Goal: Information Seeking & Learning: Learn about a topic

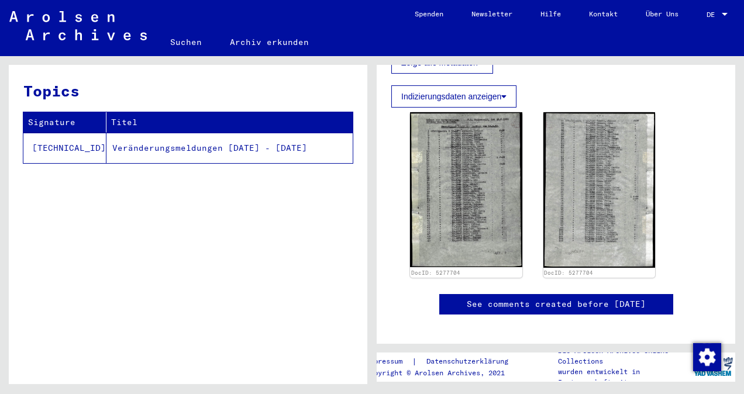
scroll to position [292, 0]
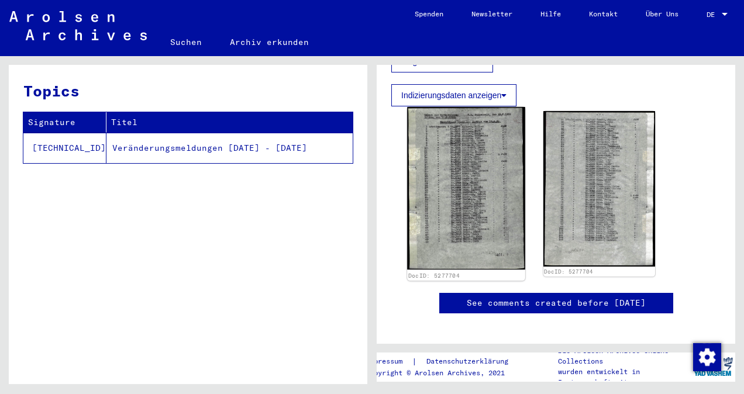
click at [483, 202] on img at bounding box center [466, 188] width 118 height 163
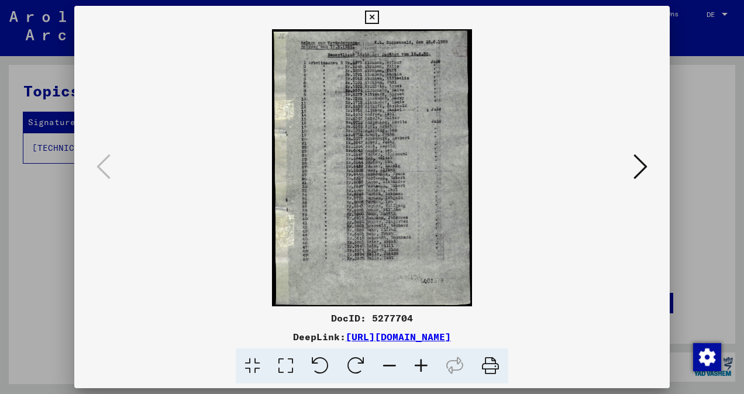
click at [421, 363] on icon at bounding box center [421, 367] width 32 height 36
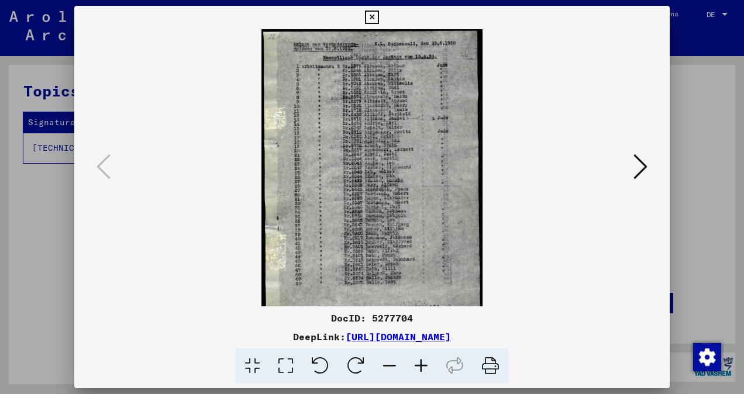
click at [421, 363] on icon at bounding box center [421, 367] width 32 height 36
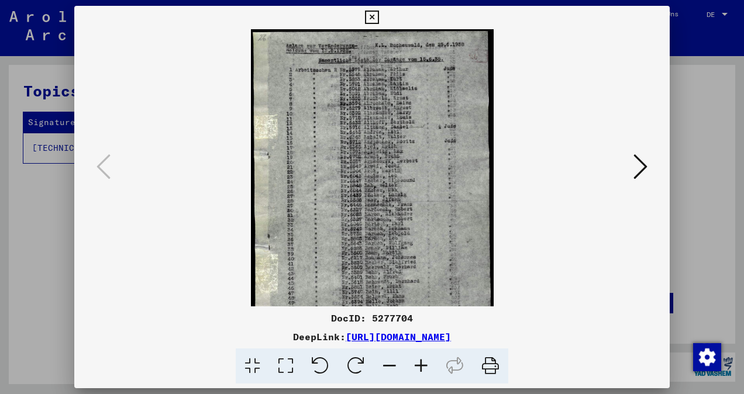
click at [421, 363] on icon at bounding box center [421, 367] width 32 height 36
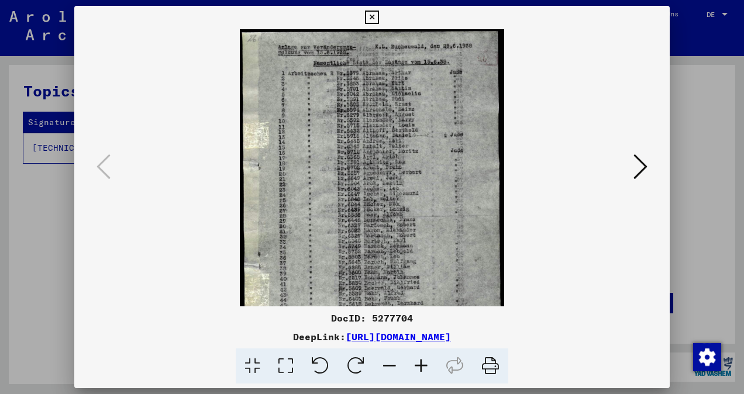
click at [421, 363] on icon at bounding box center [421, 367] width 32 height 36
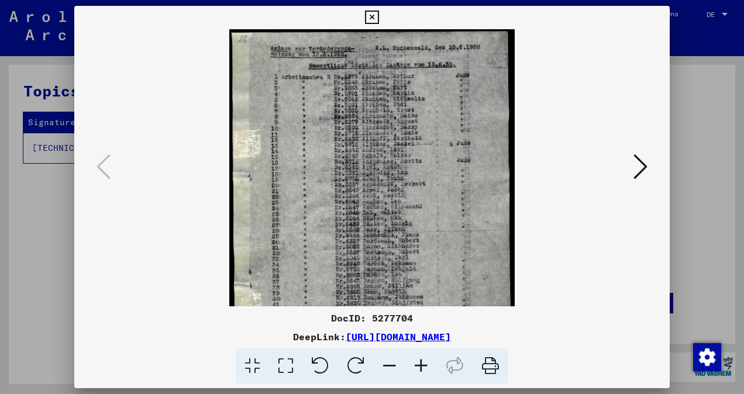
click at [421, 363] on icon at bounding box center [421, 367] width 32 height 36
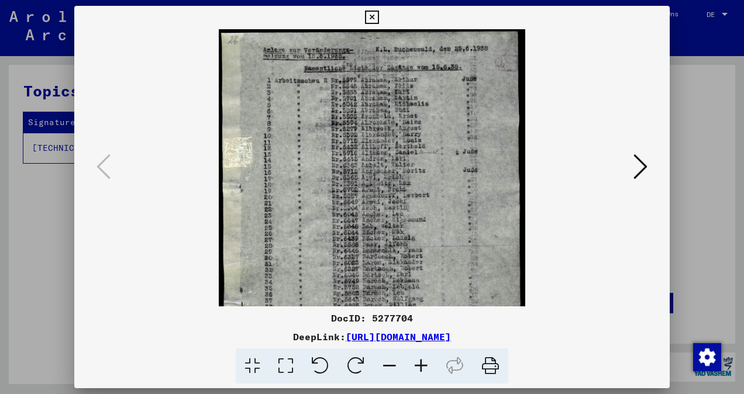
click at [421, 363] on icon at bounding box center [421, 367] width 32 height 36
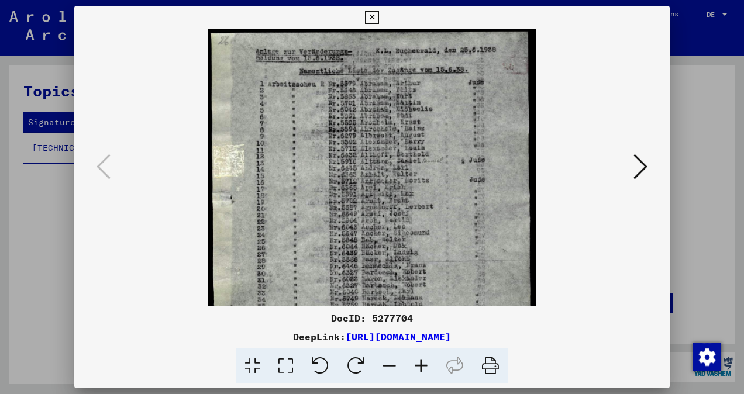
click at [421, 363] on icon at bounding box center [421, 367] width 32 height 36
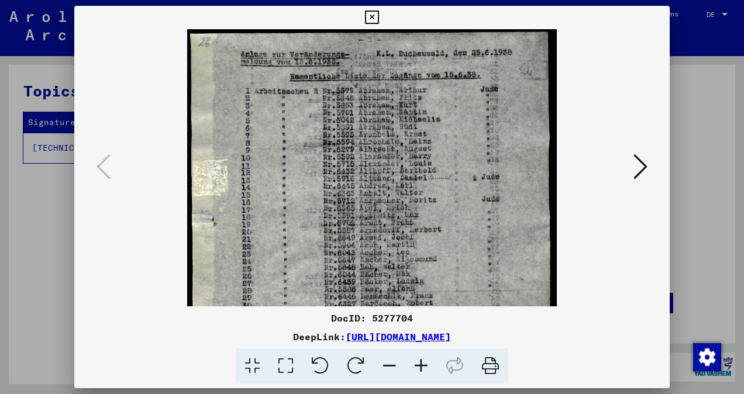
click at [421, 363] on icon at bounding box center [421, 367] width 32 height 36
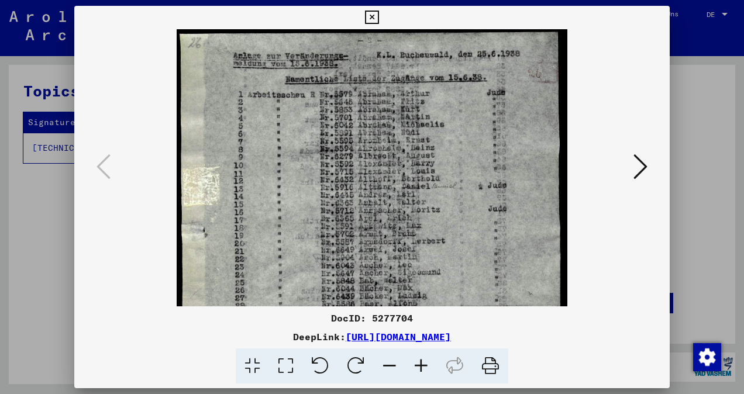
click at [421, 363] on icon at bounding box center [421, 367] width 32 height 36
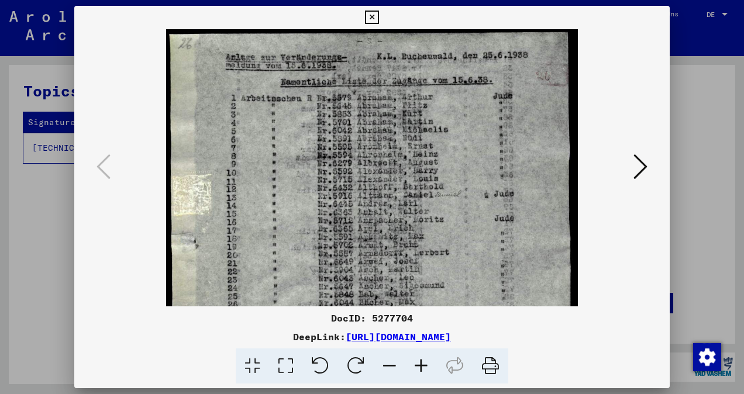
click at [421, 363] on icon at bounding box center [421, 367] width 32 height 36
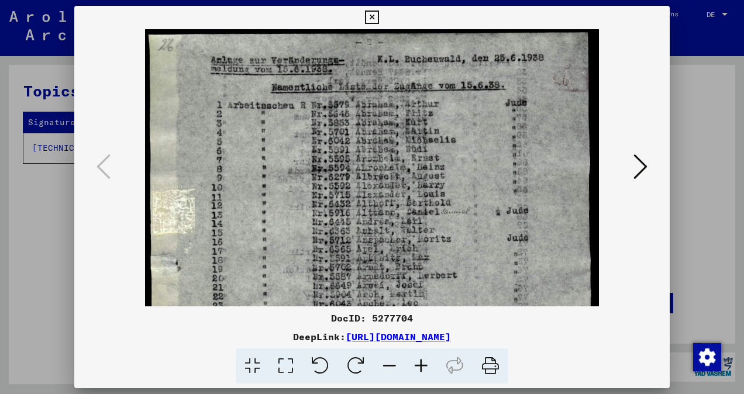
click at [421, 361] on icon at bounding box center [421, 367] width 32 height 36
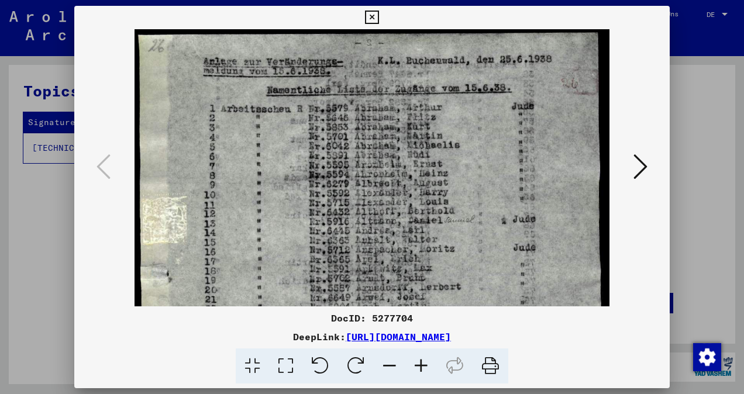
click at [421, 361] on icon at bounding box center [421, 367] width 32 height 36
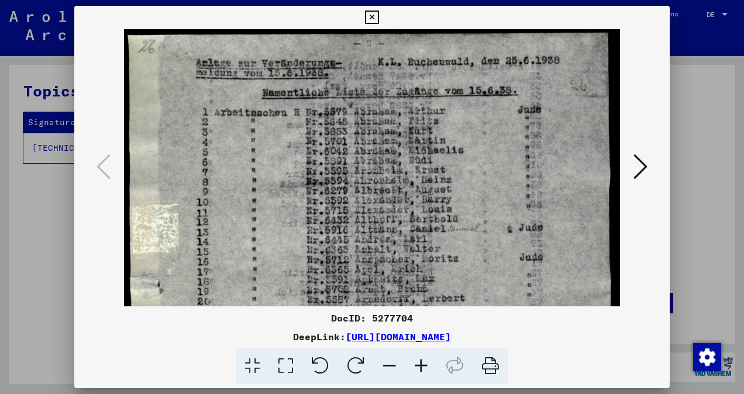
click at [421, 361] on icon at bounding box center [421, 367] width 32 height 36
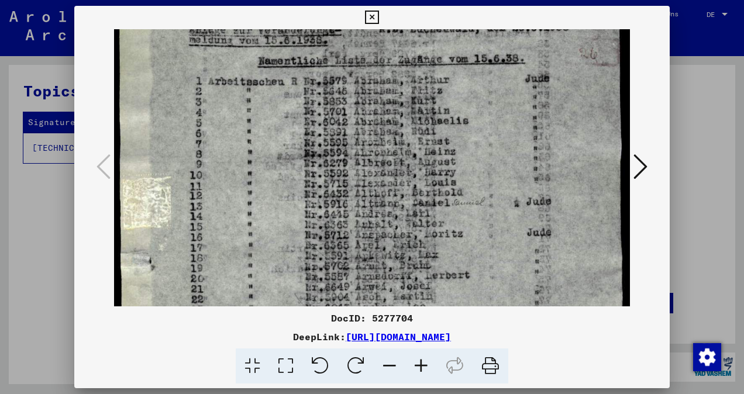
scroll to position [39, 0]
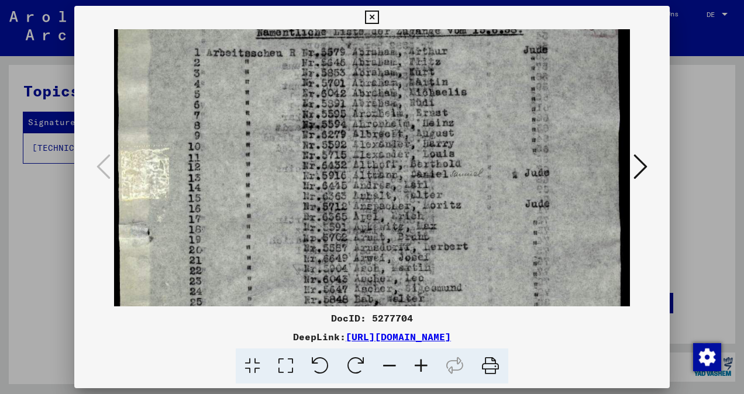
drag, startPoint x: 401, startPoint y: 206, endPoint x: 399, endPoint y: 149, distance: 57.4
click at [399, 149] on img at bounding box center [371, 324] width 518 height 716
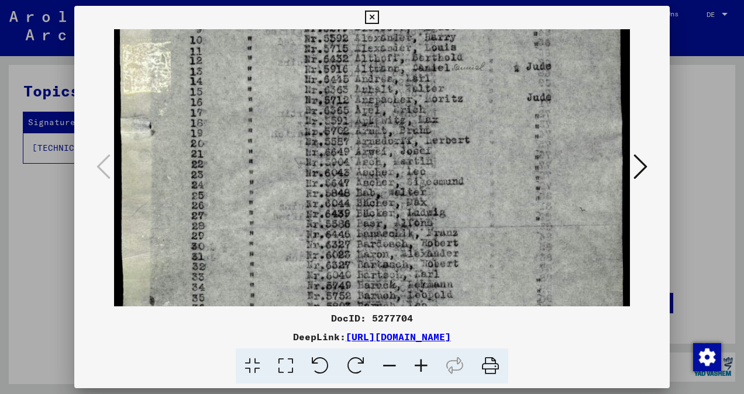
scroll to position [171, 0]
drag, startPoint x: 406, startPoint y: 206, endPoint x: 409, endPoint y: 99, distance: 106.5
click at [409, 99] on img at bounding box center [373, 216] width 518 height 716
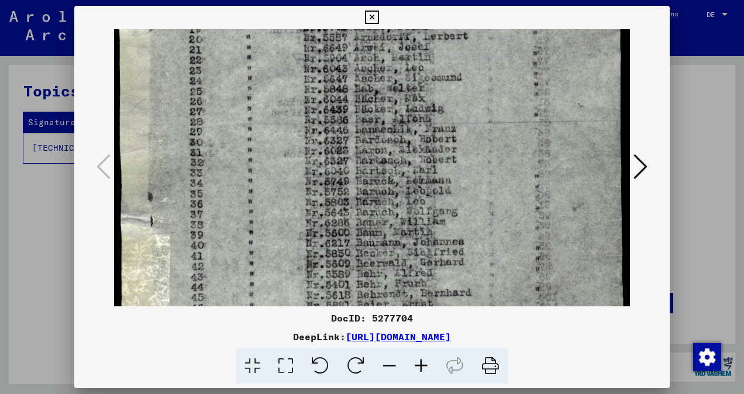
scroll to position [285, 2]
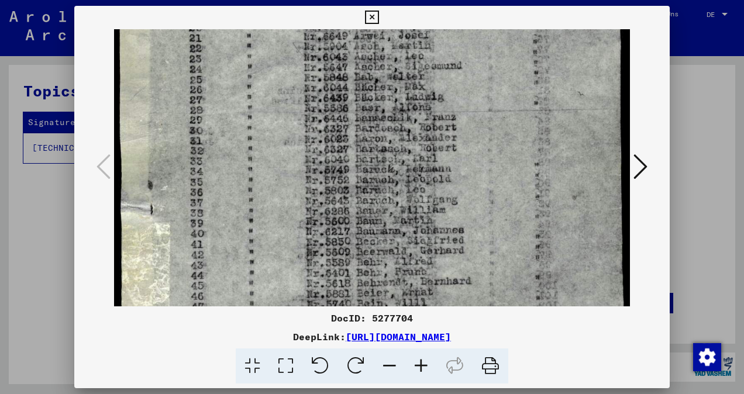
drag, startPoint x: 448, startPoint y: 235, endPoint x: 426, endPoint y: 122, distance: 115.5
click at [426, 122] on img at bounding box center [371, 102] width 518 height 716
click at [423, 368] on icon at bounding box center [421, 367] width 32 height 36
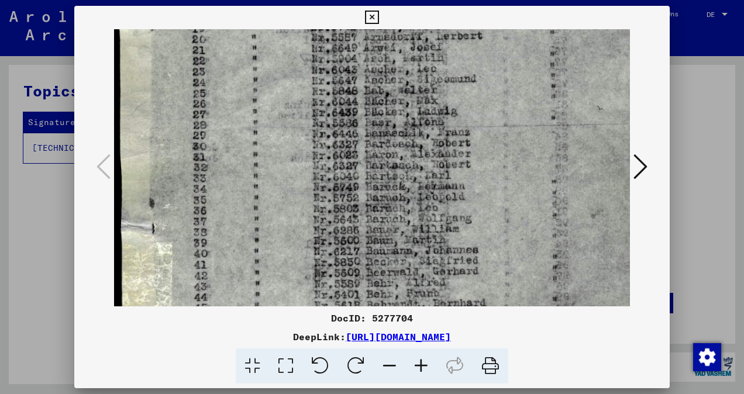
click at [423, 368] on icon at bounding box center [421, 367] width 32 height 36
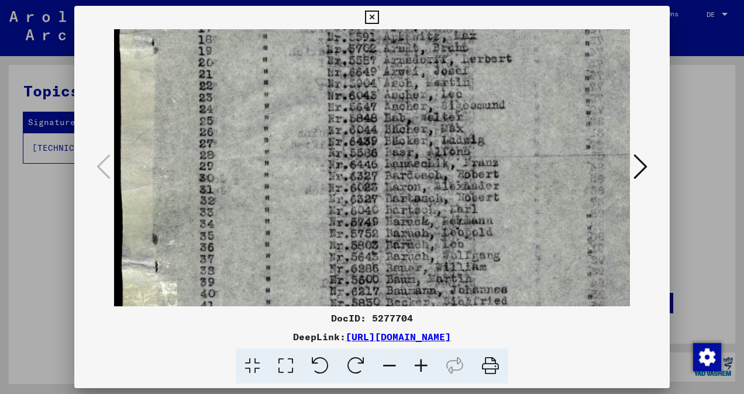
click at [423, 368] on icon at bounding box center [421, 367] width 32 height 36
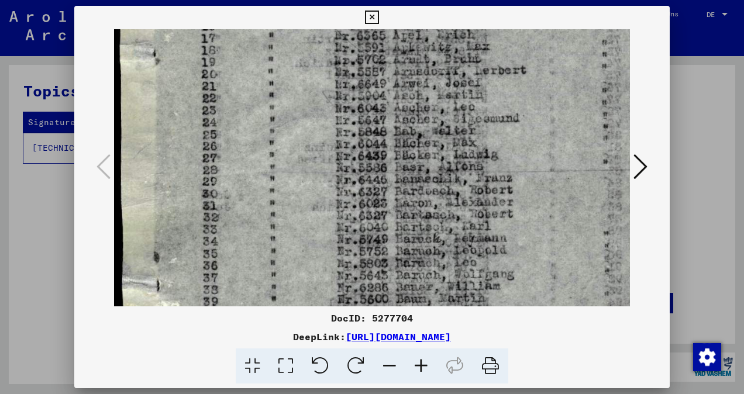
click at [423, 368] on icon at bounding box center [421, 367] width 32 height 36
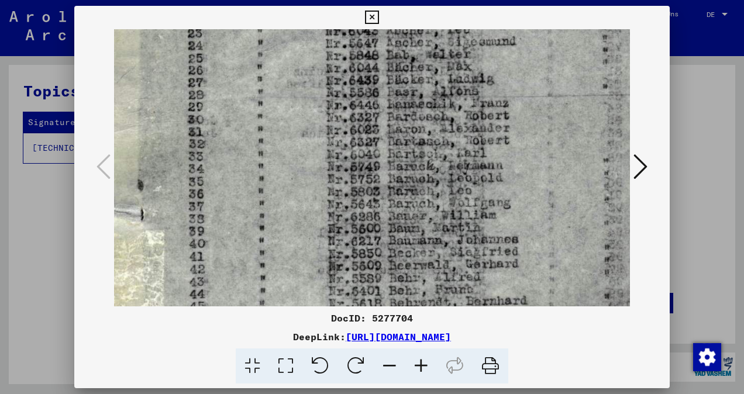
drag, startPoint x: 474, startPoint y: 246, endPoint x: 457, endPoint y: 157, distance: 90.5
click at [457, 157] on img at bounding box center [406, 85] width 623 height 862
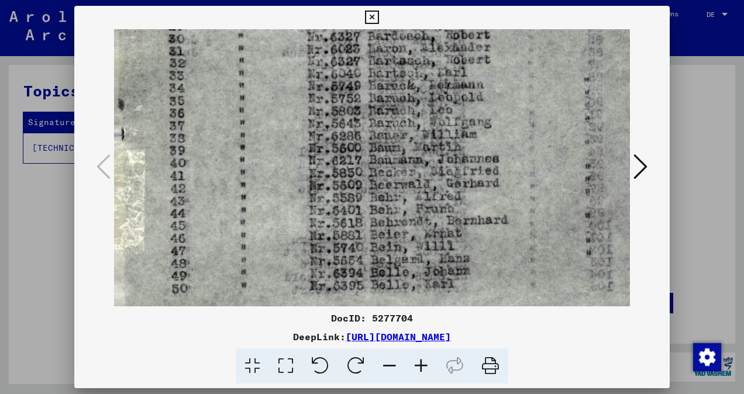
scroll to position [476, 40]
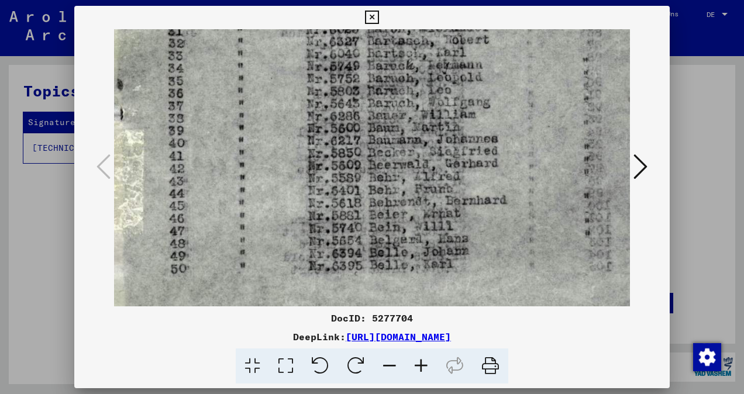
drag, startPoint x: 463, startPoint y: 193, endPoint x: 451, endPoint y: 116, distance: 77.5
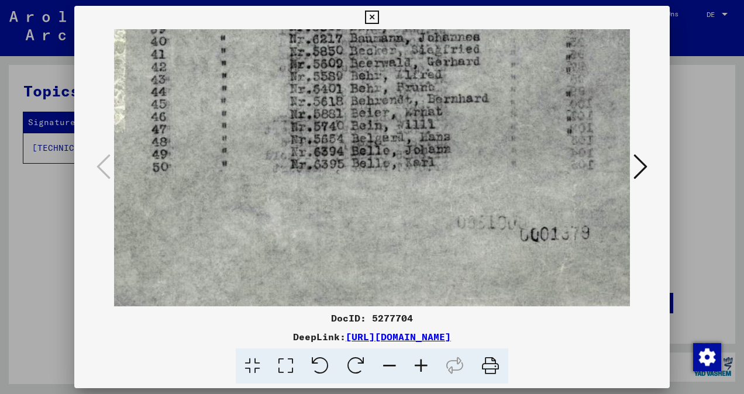
scroll to position [585, 60]
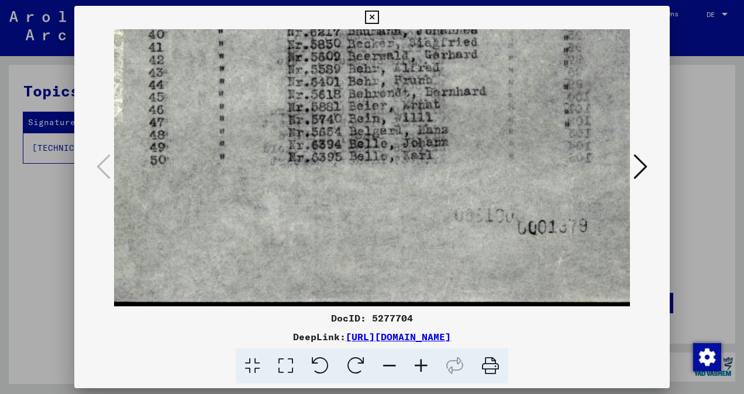
drag, startPoint x: 564, startPoint y: 228, endPoint x: 545, endPoint y: 112, distance: 117.4
click at [643, 165] on icon at bounding box center [640, 167] width 14 height 28
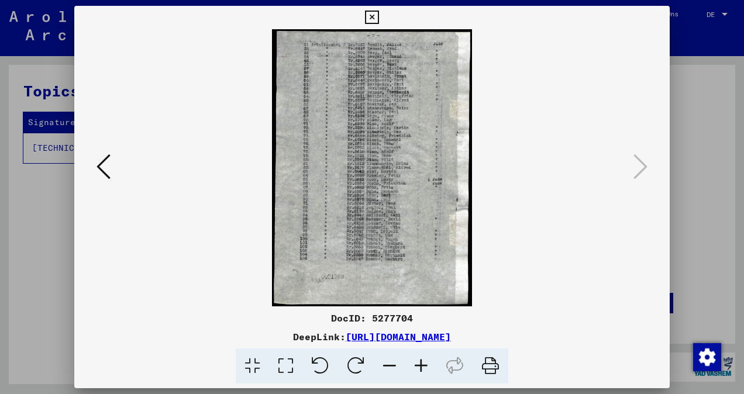
click at [421, 361] on icon at bounding box center [421, 367] width 32 height 36
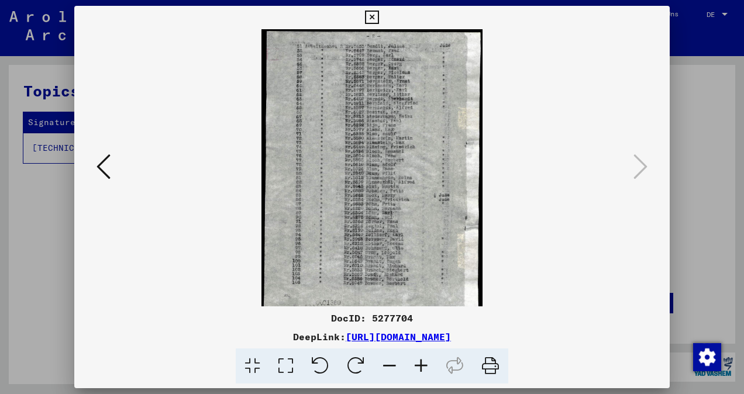
click at [421, 361] on icon at bounding box center [421, 367] width 32 height 36
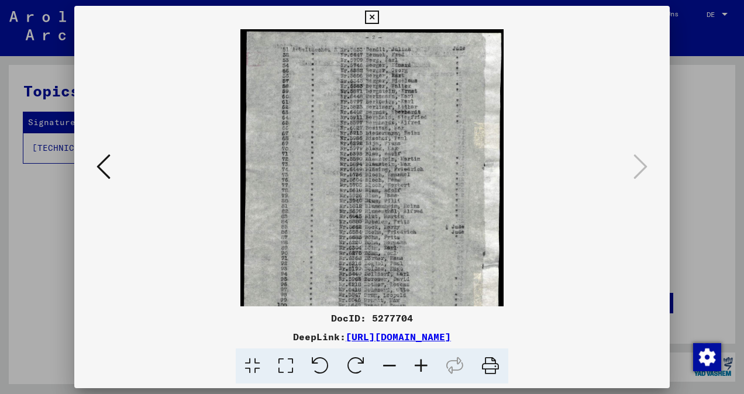
click at [421, 361] on icon at bounding box center [421, 367] width 32 height 36
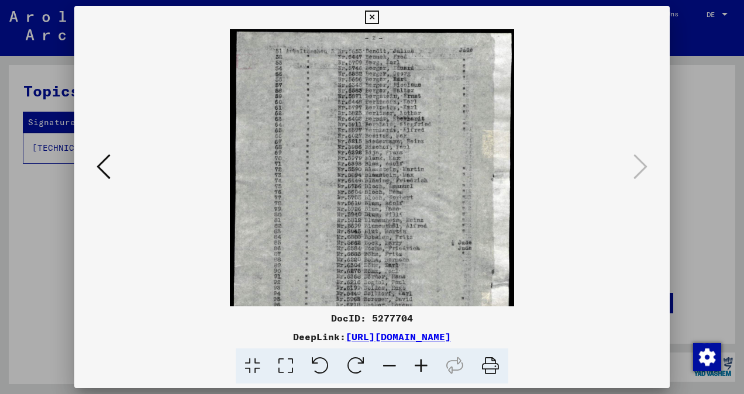
click at [421, 361] on icon at bounding box center [421, 367] width 32 height 36
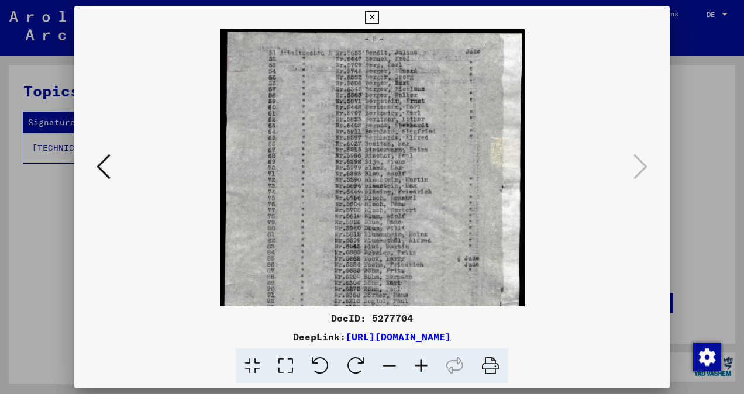
click at [421, 361] on icon at bounding box center [421, 367] width 32 height 36
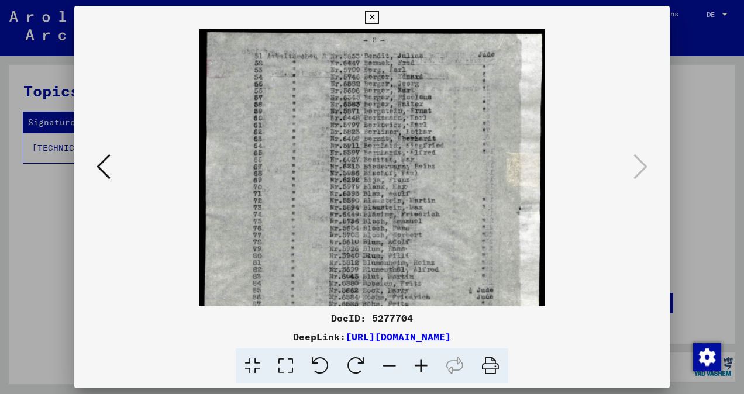
click at [421, 361] on icon at bounding box center [421, 367] width 32 height 36
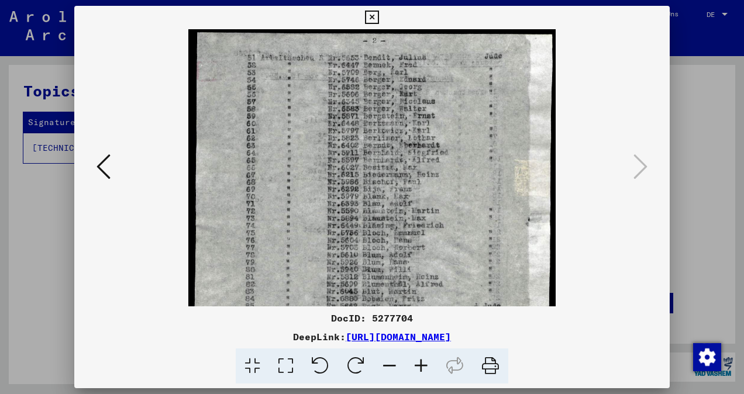
click at [421, 361] on icon at bounding box center [421, 367] width 32 height 36
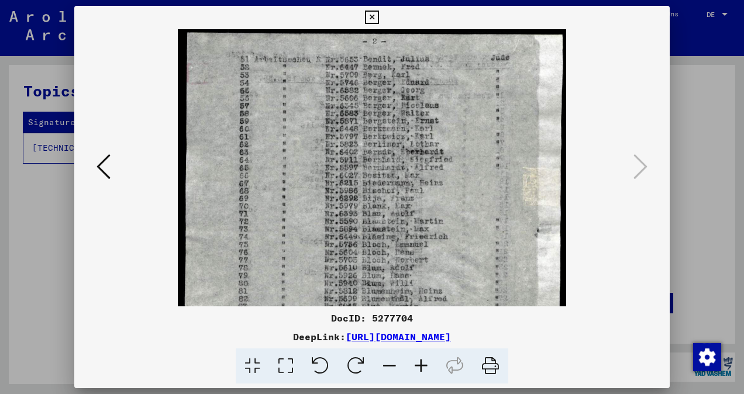
click at [421, 361] on icon at bounding box center [421, 367] width 32 height 36
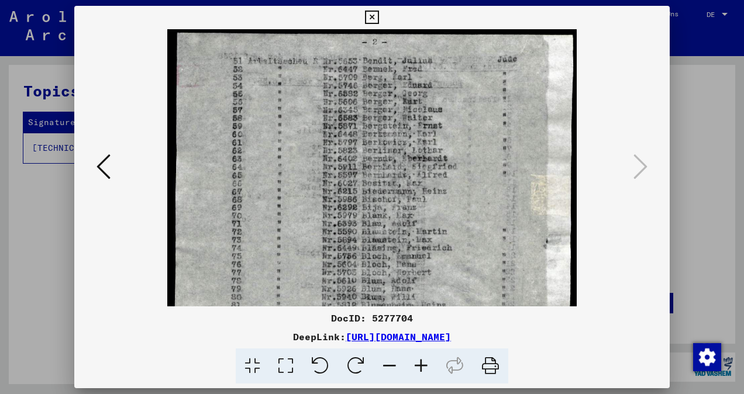
click at [421, 361] on icon at bounding box center [421, 367] width 32 height 36
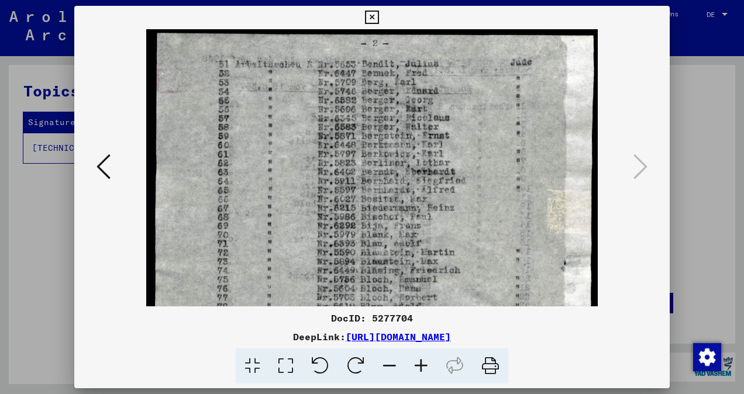
click at [421, 361] on icon at bounding box center [421, 367] width 32 height 36
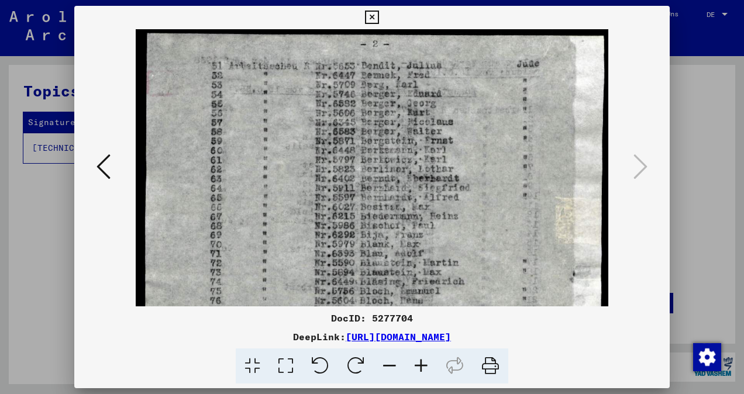
click at [421, 361] on icon at bounding box center [421, 367] width 32 height 36
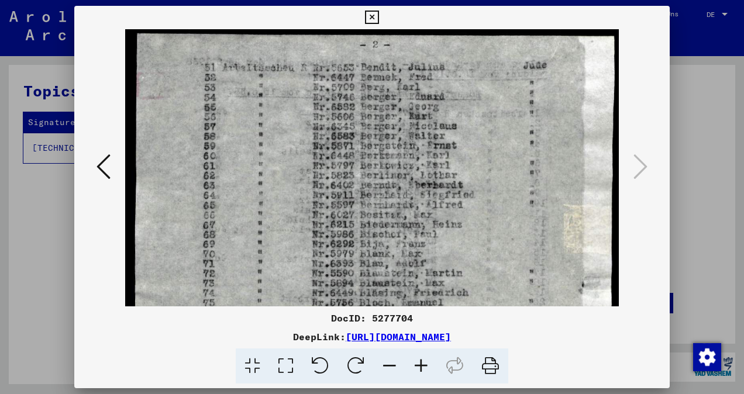
click at [421, 361] on icon at bounding box center [421, 367] width 32 height 36
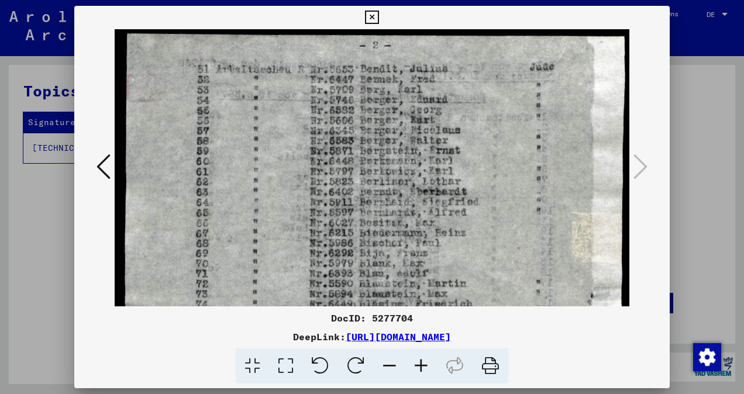
click at [421, 361] on icon at bounding box center [421, 367] width 32 height 36
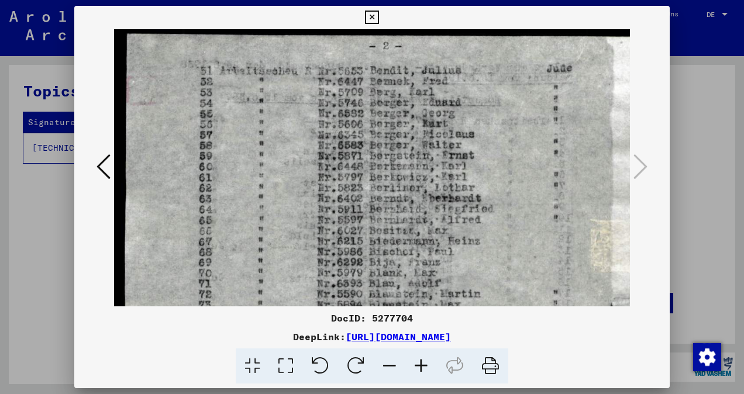
click at [421, 361] on icon at bounding box center [421, 367] width 32 height 36
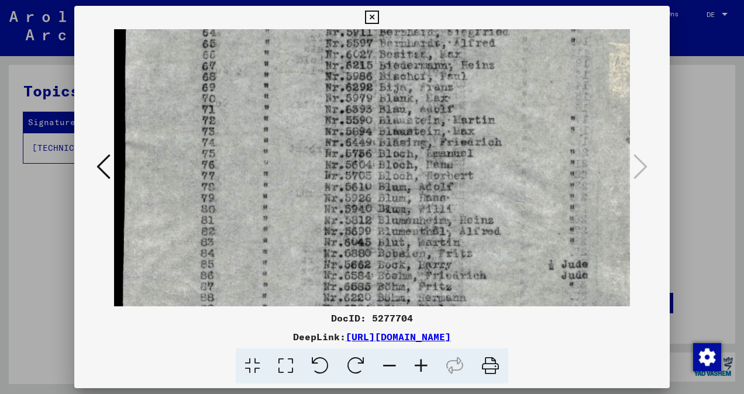
drag, startPoint x: 407, startPoint y: 240, endPoint x: 412, endPoint y: 56, distance: 183.7
click at [412, 56] on img at bounding box center [392, 232] width 557 height 774
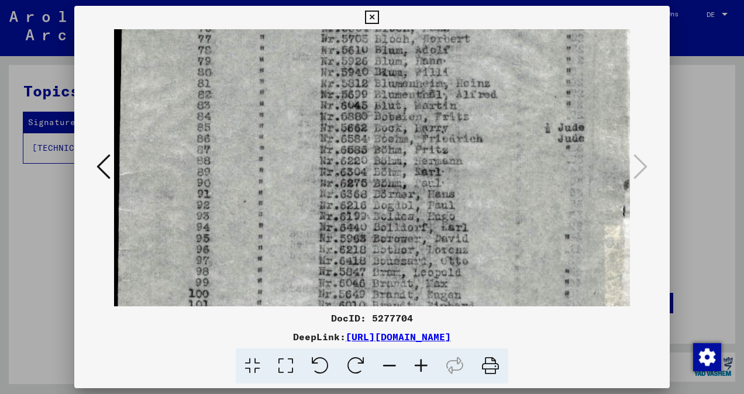
drag, startPoint x: 414, startPoint y: 240, endPoint x: 411, endPoint y: 103, distance: 137.5
click at [411, 103] on img at bounding box center [389, 95] width 557 height 774
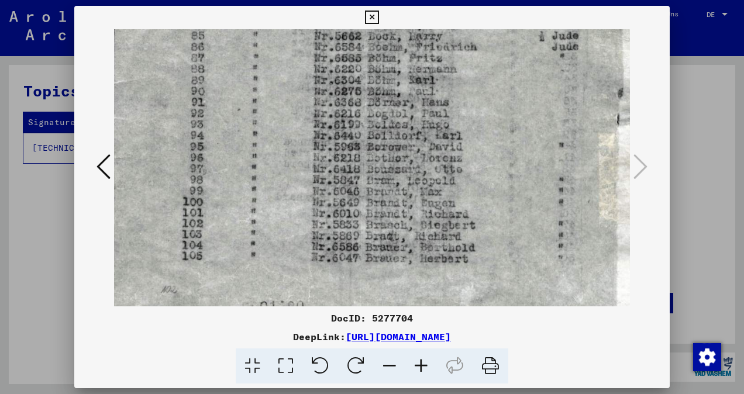
scroll to position [422, 9]
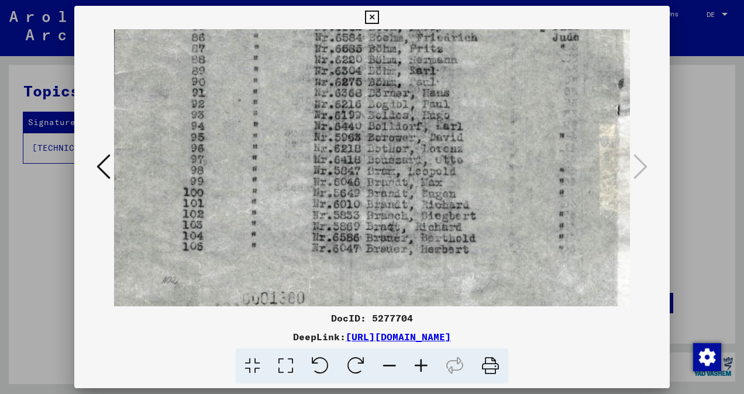
drag, startPoint x: 421, startPoint y: 205, endPoint x: 416, endPoint y: 107, distance: 97.8
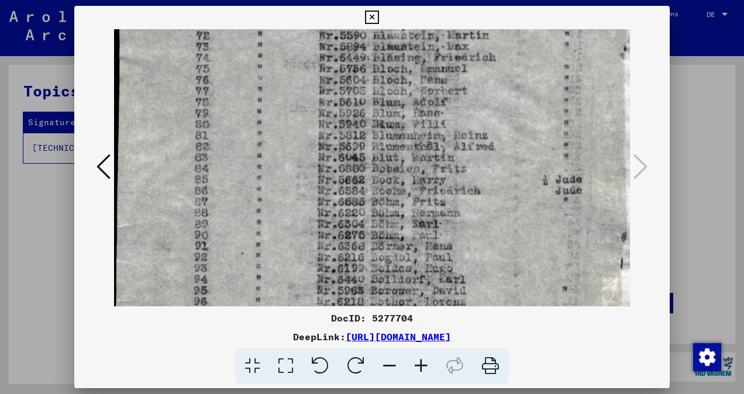
drag, startPoint x: 420, startPoint y: 131, endPoint x: 423, endPoint y: 287, distance: 156.2
click at [423, 287] on img at bounding box center [386, 147] width 557 height 774
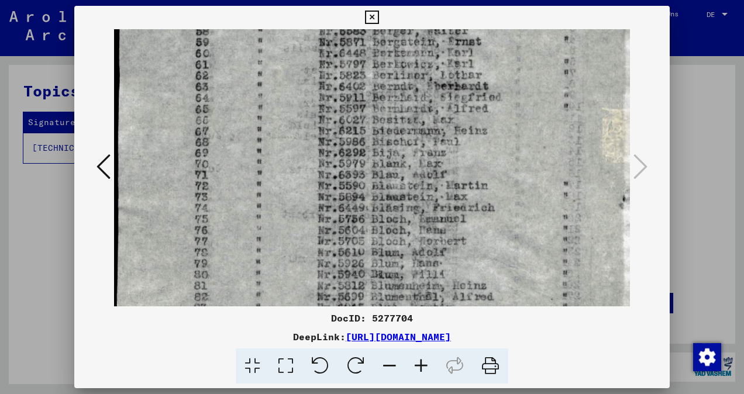
drag, startPoint x: 413, startPoint y: 260, endPoint x: 413, endPoint y: 280, distance: 19.9
click at [413, 280] on img at bounding box center [385, 298] width 557 height 774
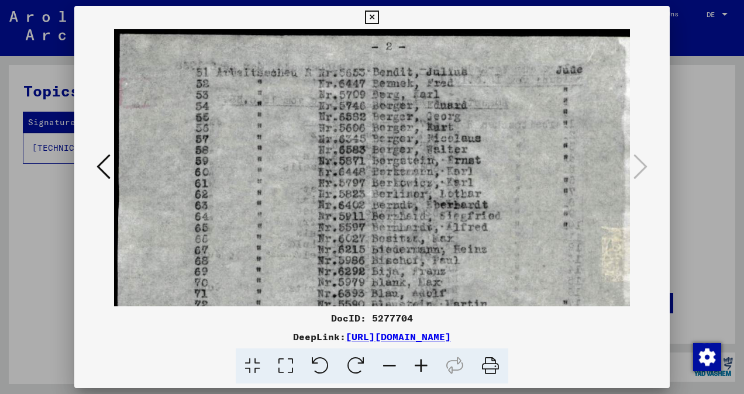
drag, startPoint x: 428, startPoint y: 115, endPoint x: 428, endPoint y: 251, distance: 136.3
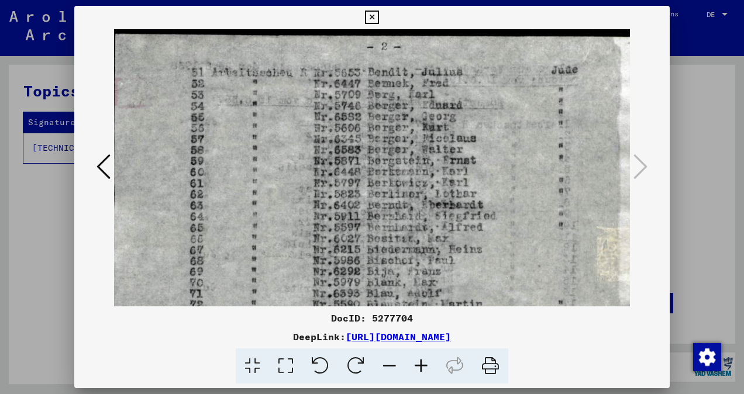
scroll to position [0, 13]
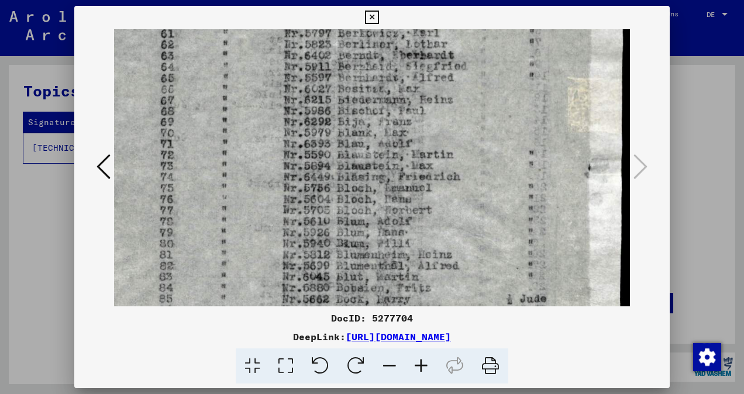
drag, startPoint x: 434, startPoint y: 128, endPoint x: 397, endPoint y: 32, distance: 102.4
click at [397, 32] on img at bounding box center [351, 267] width 557 height 774
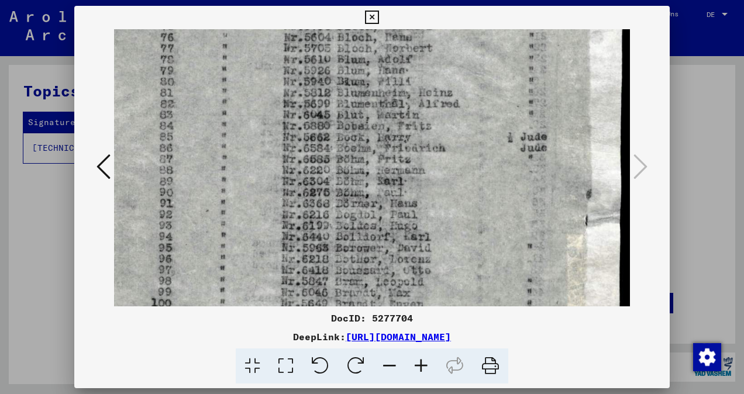
drag, startPoint x: 394, startPoint y: 197, endPoint x: 382, endPoint y: 37, distance: 160.1
click at [382, 37] on img at bounding box center [351, 104] width 557 height 774
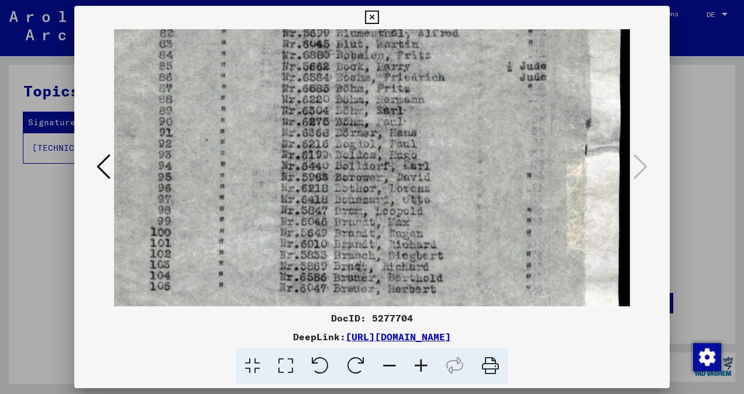
scroll to position [388, 42]
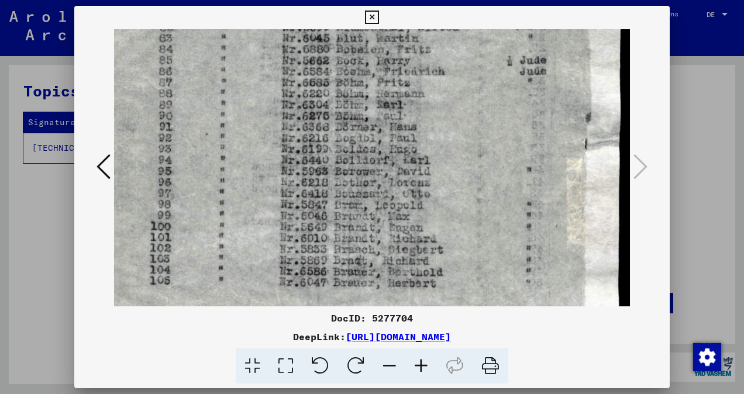
drag, startPoint x: 377, startPoint y: 158, endPoint x: 375, endPoint y: 82, distance: 76.1
click at [375, 82] on img at bounding box center [351, 28] width 557 height 774
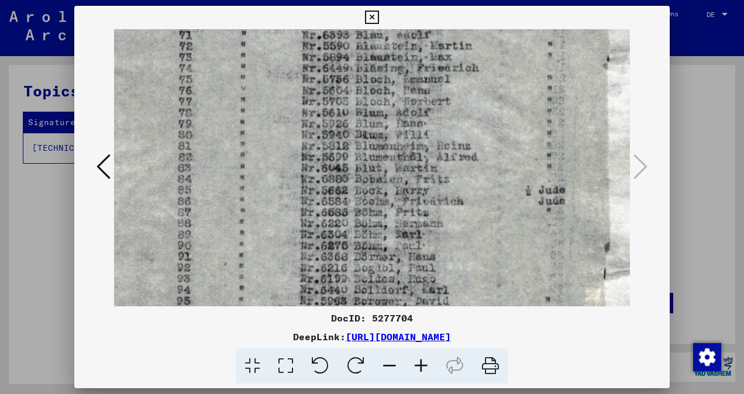
drag, startPoint x: 421, startPoint y: 89, endPoint x: 439, endPoint y: 214, distance: 126.6
click at [440, 222] on img at bounding box center [369, 158] width 557 height 774
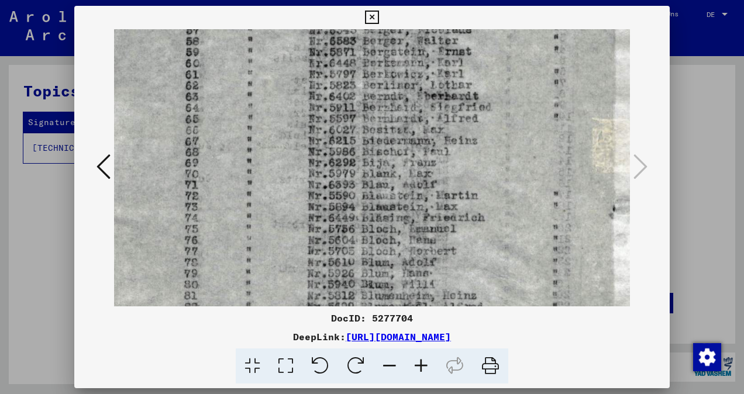
drag, startPoint x: 426, startPoint y: 87, endPoint x: 433, endPoint y: 236, distance: 149.9
click at [433, 236] on img at bounding box center [375, 307] width 557 height 774
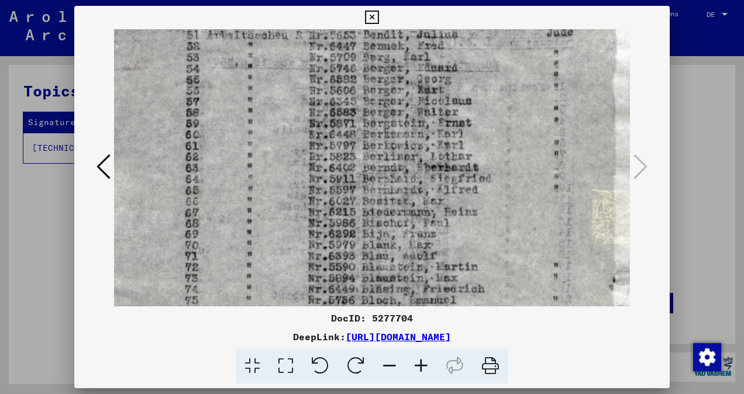
scroll to position [25, 20]
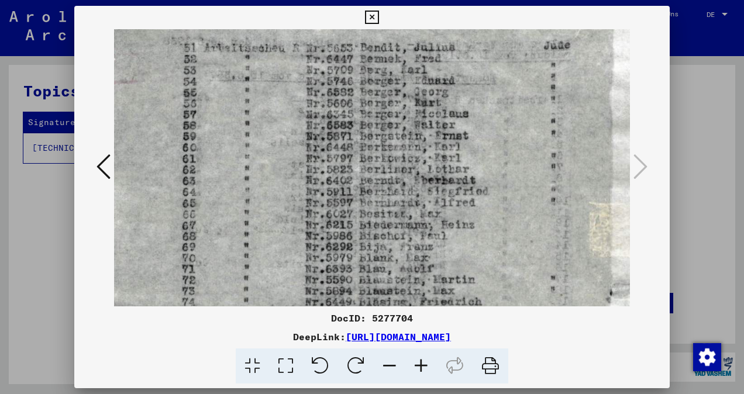
drag, startPoint x: 428, startPoint y: 143, endPoint x: 425, endPoint y: 228, distance: 84.8
click at [425, 228] on img at bounding box center [372, 392] width 557 height 774
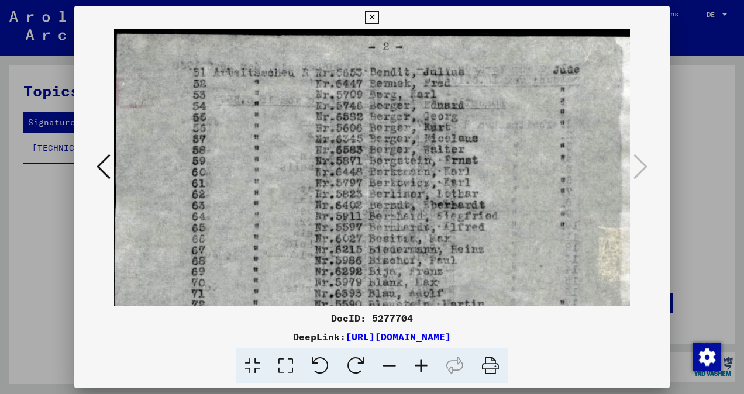
drag, startPoint x: 422, startPoint y: 130, endPoint x: 432, endPoint y: 228, distance: 98.8
click at [105, 165] on icon at bounding box center [104, 167] width 14 height 28
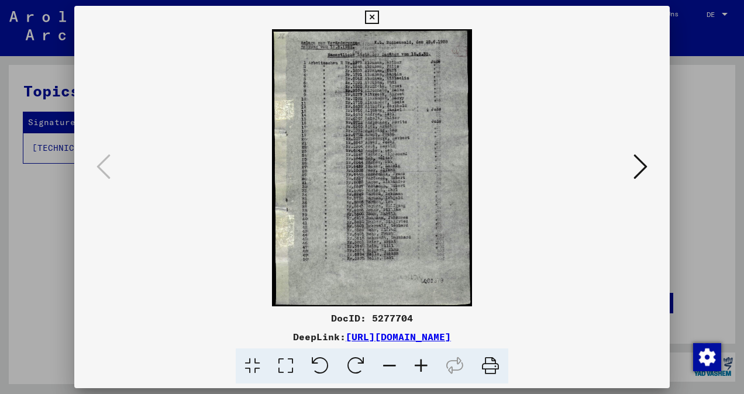
scroll to position [0, 0]
click at [426, 366] on icon at bounding box center [421, 367] width 32 height 36
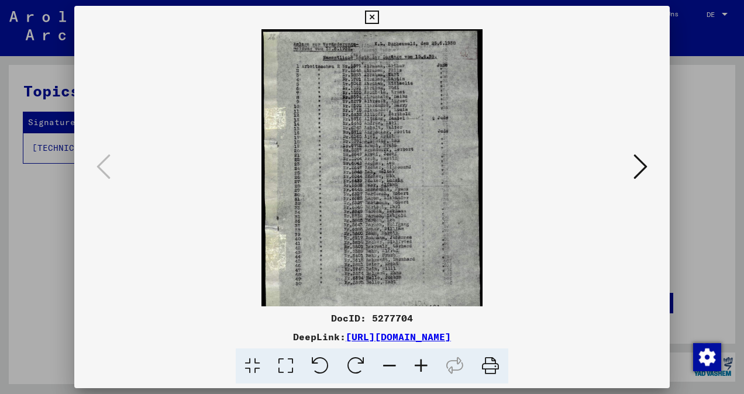
click at [426, 366] on icon at bounding box center [421, 367] width 32 height 36
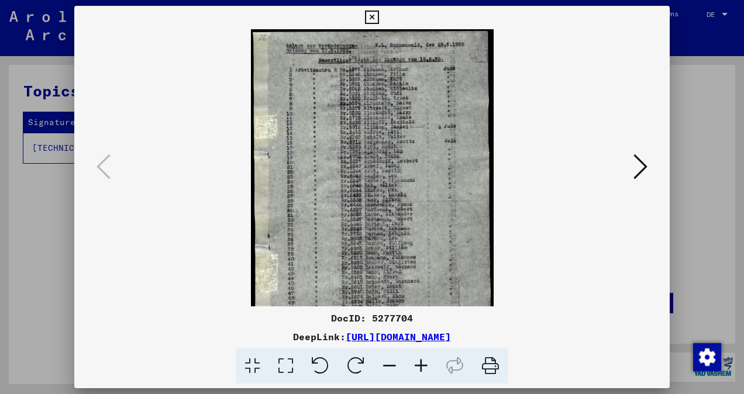
click at [424, 366] on icon at bounding box center [421, 367] width 32 height 36
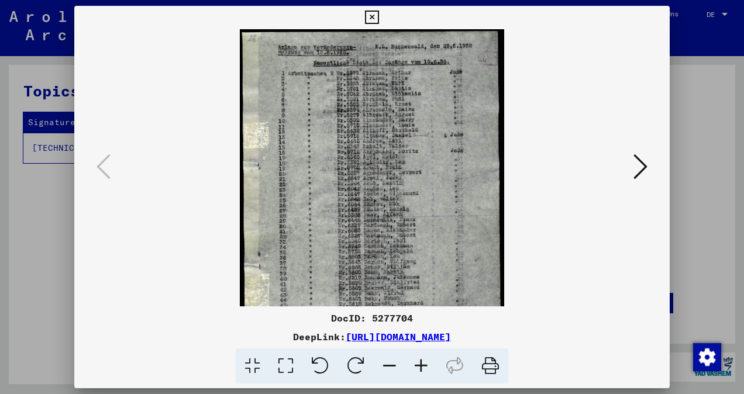
click at [422, 366] on icon at bounding box center [421, 367] width 32 height 36
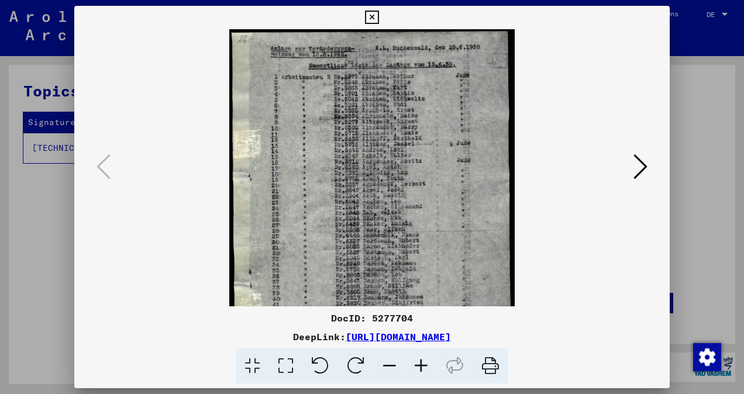
click at [421, 365] on icon at bounding box center [421, 367] width 32 height 36
click at [418, 365] on icon at bounding box center [421, 367] width 32 height 36
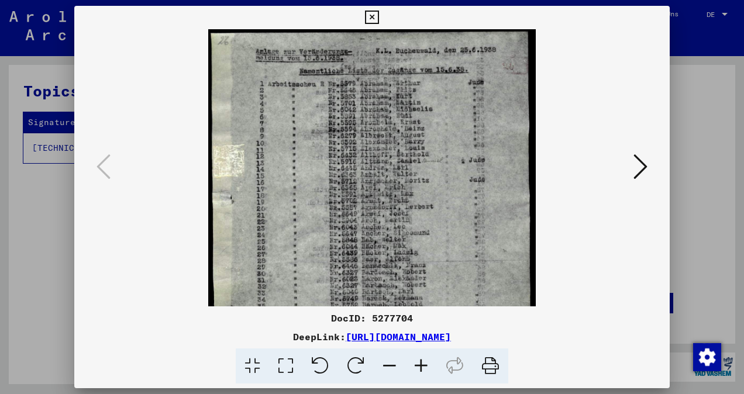
click at [418, 364] on icon at bounding box center [421, 367] width 32 height 36
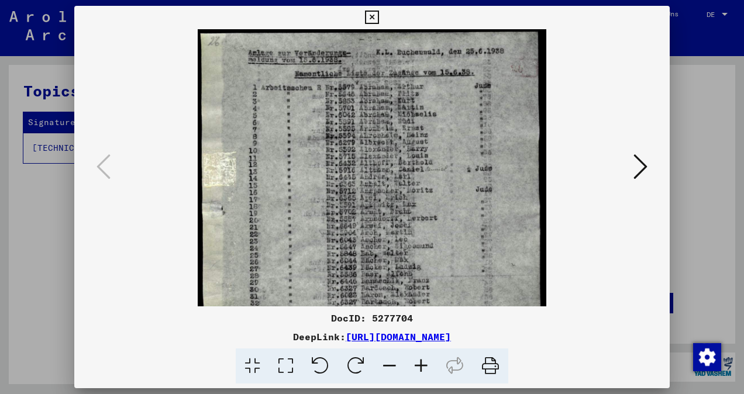
click at [418, 364] on icon at bounding box center [421, 367] width 32 height 36
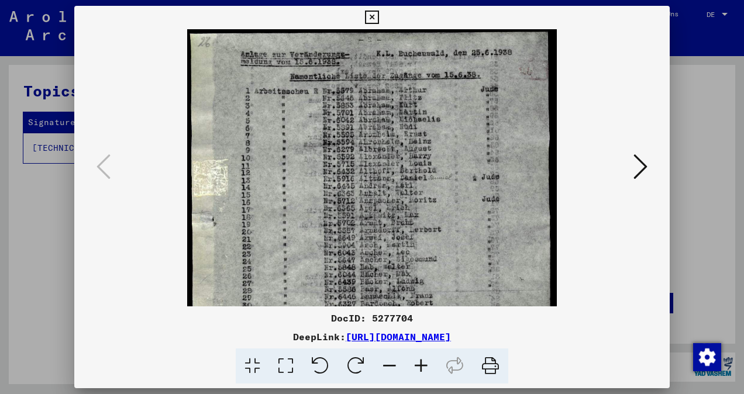
click at [416, 363] on icon at bounding box center [421, 367] width 32 height 36
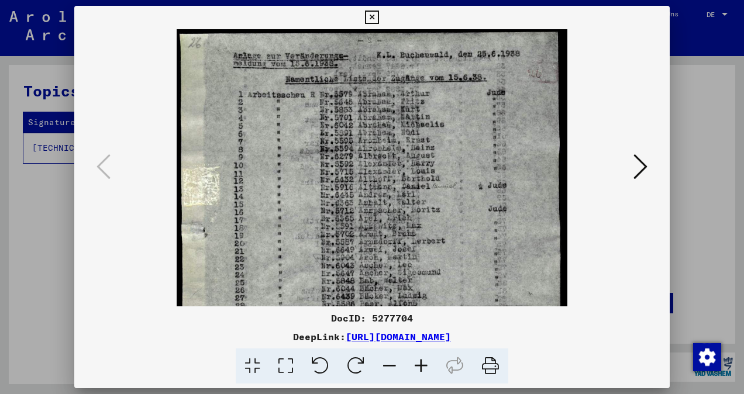
click at [415, 363] on icon at bounding box center [421, 367] width 32 height 36
click at [414, 363] on icon at bounding box center [421, 367] width 32 height 36
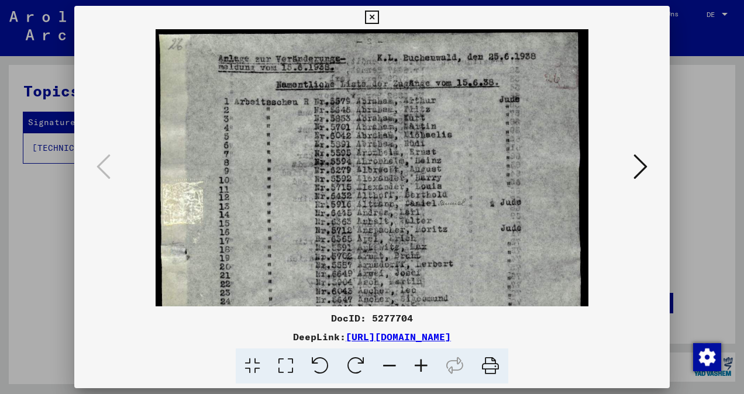
click at [413, 363] on icon at bounding box center [421, 367] width 32 height 36
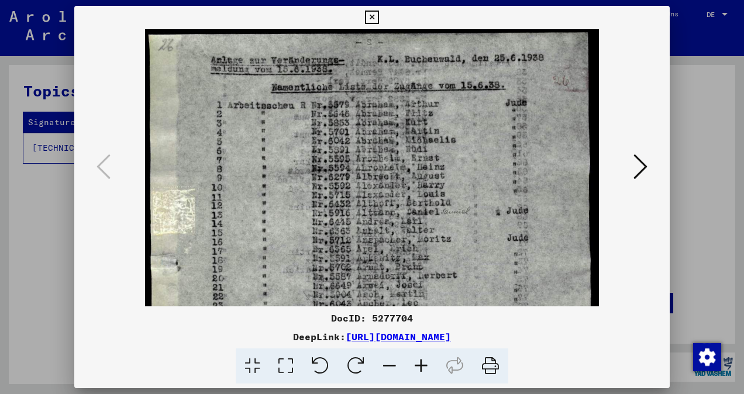
click at [412, 361] on icon at bounding box center [421, 367] width 32 height 36
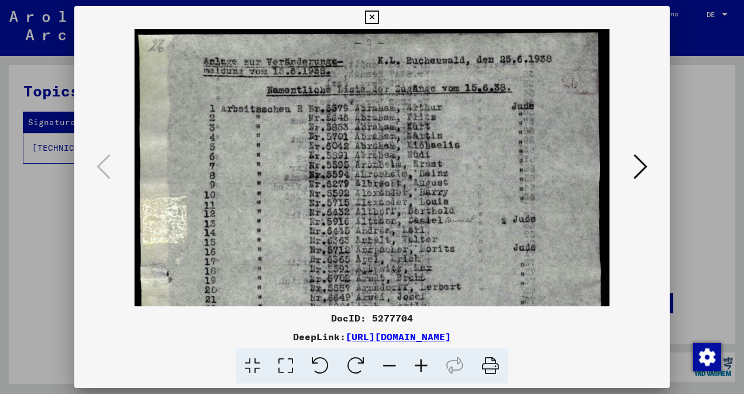
click at [411, 361] on icon at bounding box center [421, 367] width 32 height 36
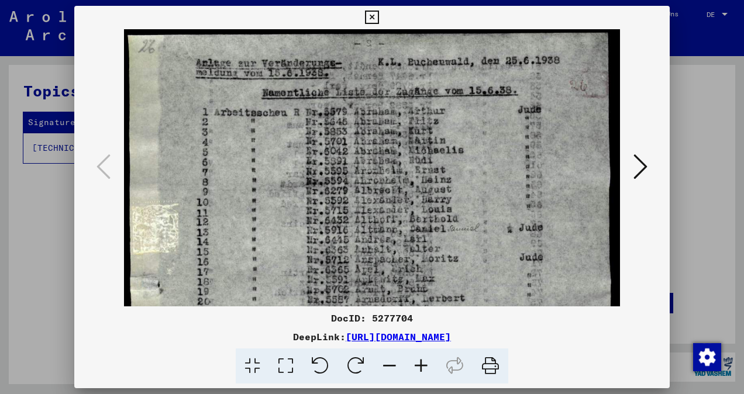
click at [408, 361] on icon at bounding box center [421, 367] width 32 height 36
click at [407, 359] on icon at bounding box center [421, 367] width 32 height 36
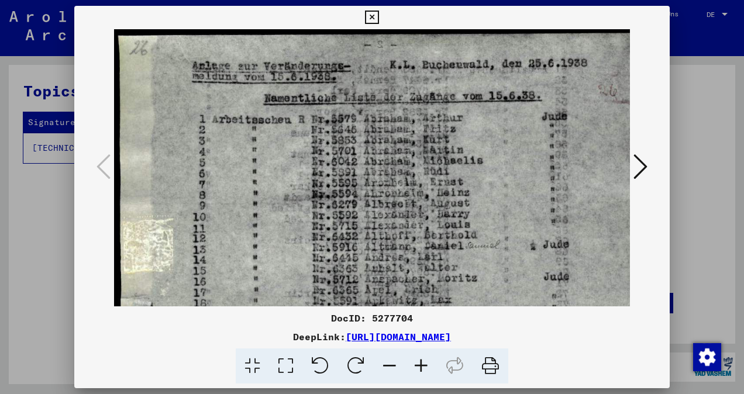
click at [407, 359] on icon at bounding box center [421, 367] width 32 height 36
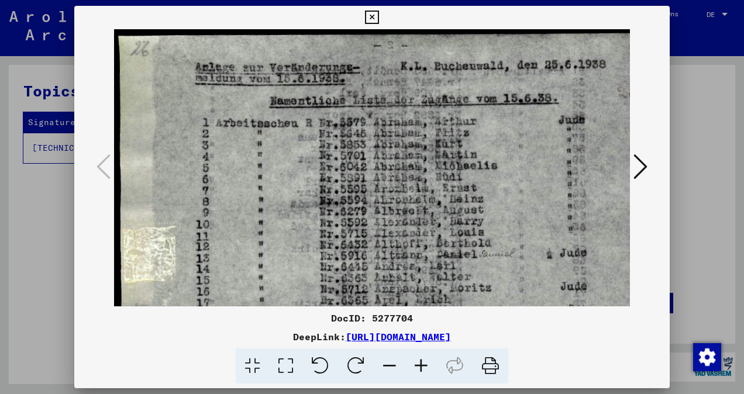
click at [407, 359] on icon at bounding box center [421, 367] width 32 height 36
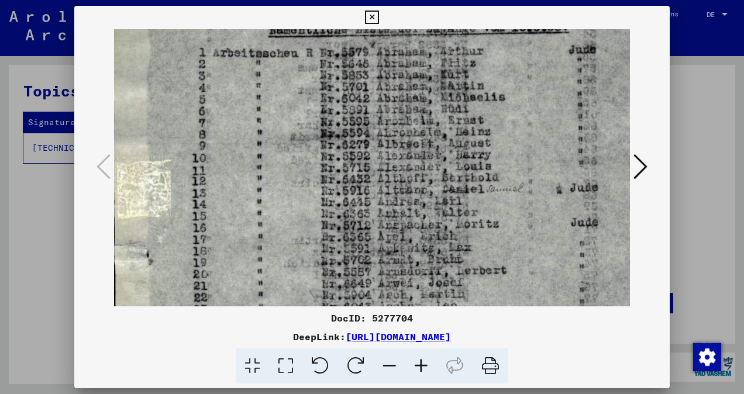
scroll to position [86, 9]
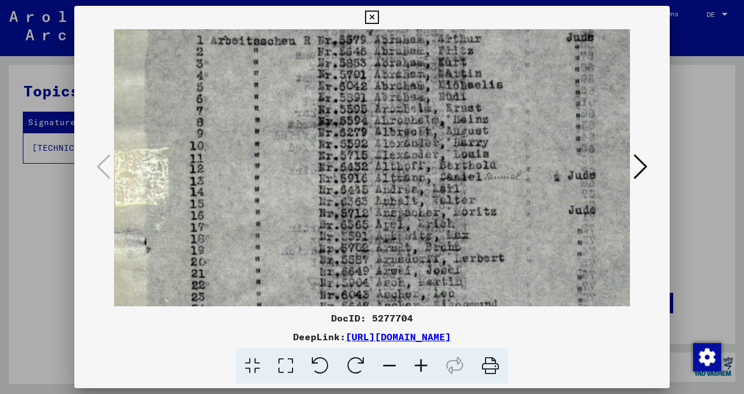
drag, startPoint x: 414, startPoint y: 154, endPoint x: 405, endPoint y: 69, distance: 85.8
click at [405, 69] on img at bounding box center [395, 345] width 581 height 804
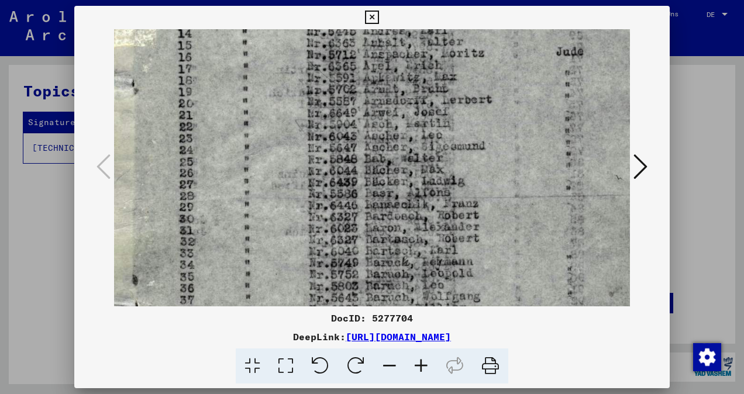
drag, startPoint x: 442, startPoint y: 181, endPoint x: 431, endPoint y: 23, distance: 158.3
click at [431, 23] on div "DocID: 5277704 DeepLink: [URL][DOMAIN_NAME]" at bounding box center [371, 195] width 595 height 378
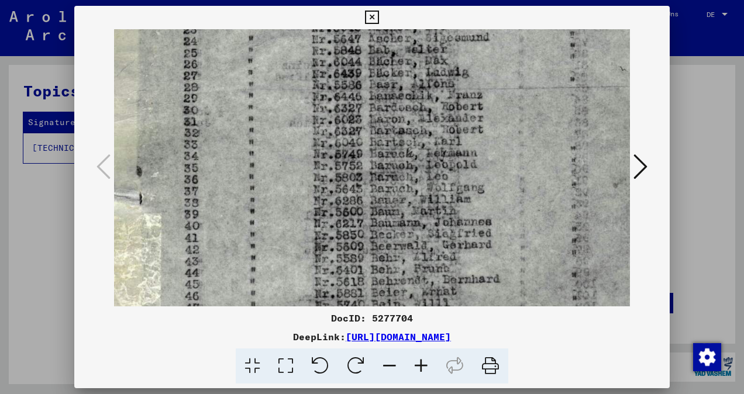
drag, startPoint x: 427, startPoint y: 198, endPoint x: 432, endPoint y: 90, distance: 107.7
click at [432, 90] on img at bounding box center [387, 78] width 581 height 804
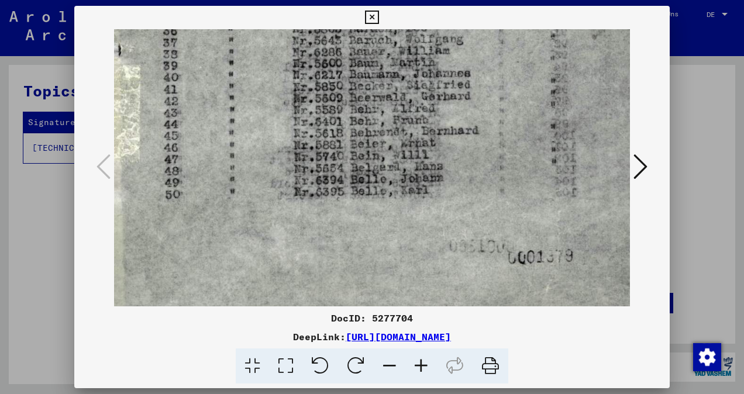
scroll to position [509, 39]
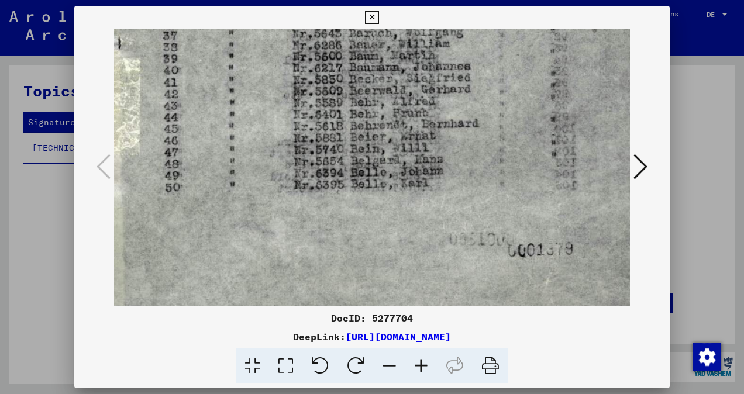
drag, startPoint x: 436, startPoint y: 168, endPoint x: 415, endPoint y: 14, distance: 155.8
click at [415, 14] on div "DocID: 5277704 DeepLink: [URL][DOMAIN_NAME]" at bounding box center [371, 195] width 595 height 378
click at [642, 161] on icon at bounding box center [640, 167] width 14 height 28
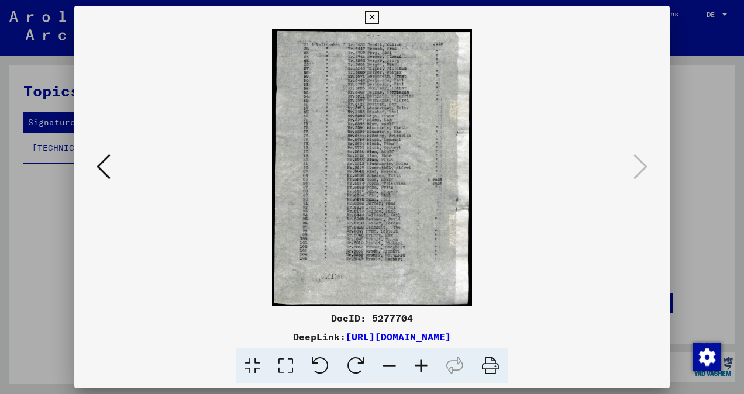
scroll to position [0, 0]
click at [428, 367] on icon at bounding box center [421, 367] width 32 height 36
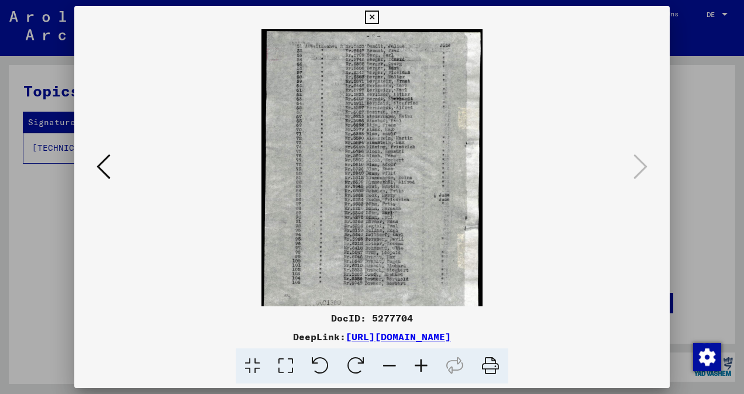
click at [428, 367] on icon at bounding box center [421, 367] width 32 height 36
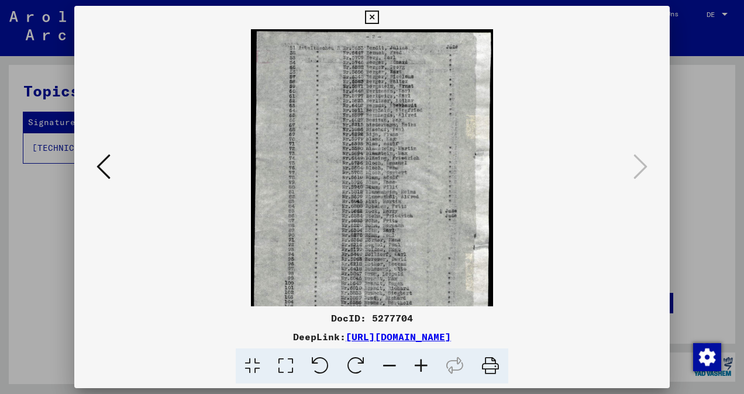
click at [428, 367] on icon at bounding box center [421, 367] width 32 height 36
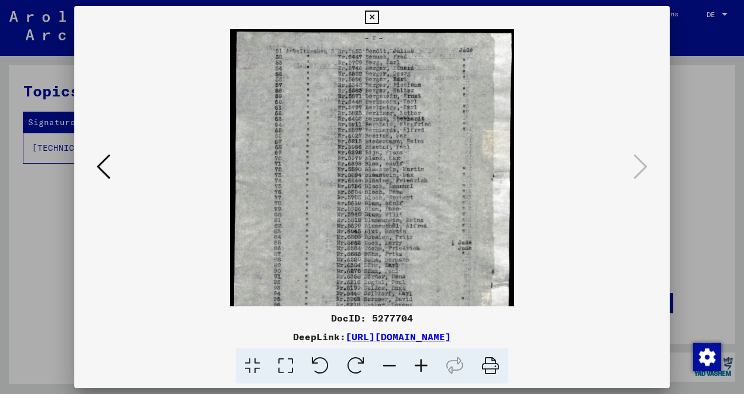
click at [428, 367] on icon at bounding box center [421, 367] width 32 height 36
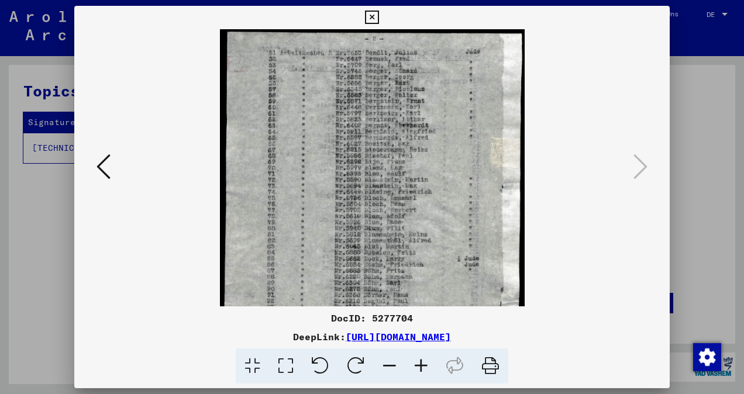
click at [428, 367] on icon at bounding box center [421, 367] width 32 height 36
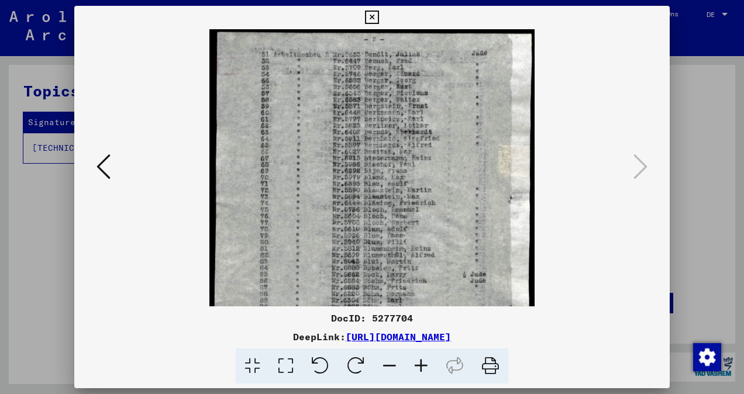
click at [428, 367] on icon at bounding box center [421, 367] width 32 height 36
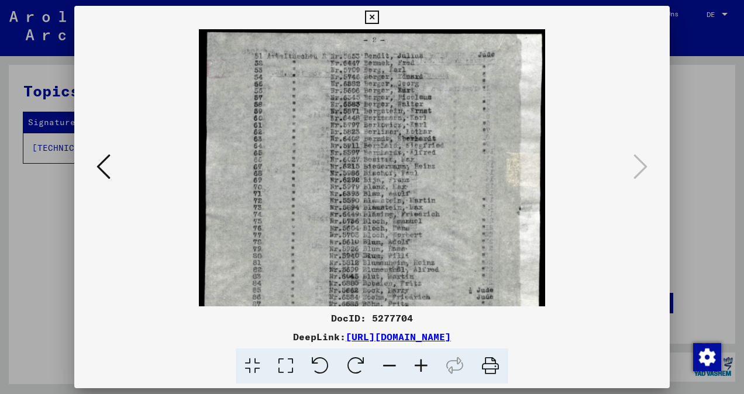
click at [428, 367] on icon at bounding box center [421, 367] width 32 height 36
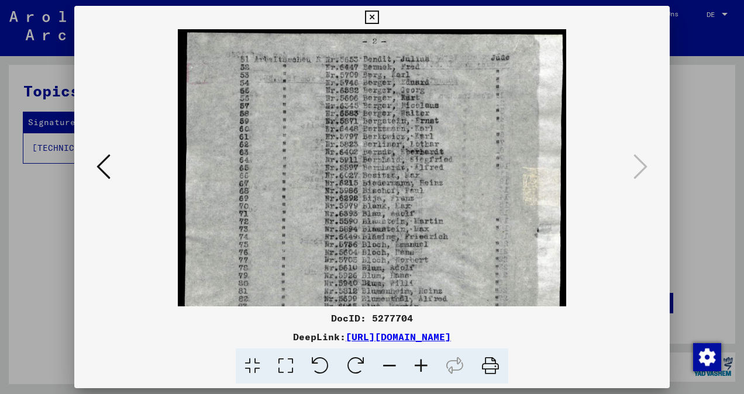
click at [428, 367] on icon at bounding box center [421, 367] width 32 height 36
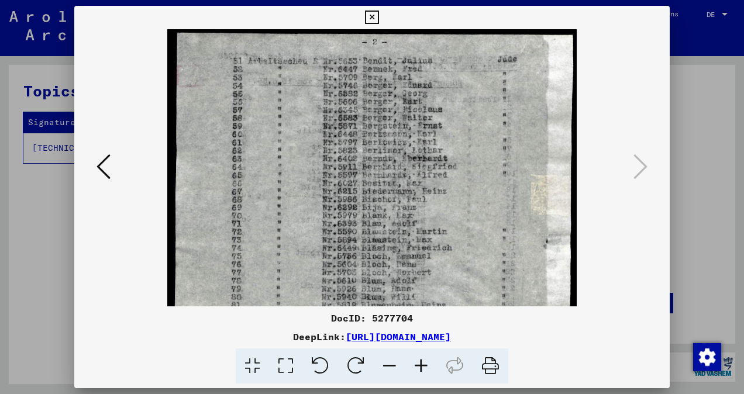
click at [428, 367] on icon at bounding box center [421, 367] width 32 height 36
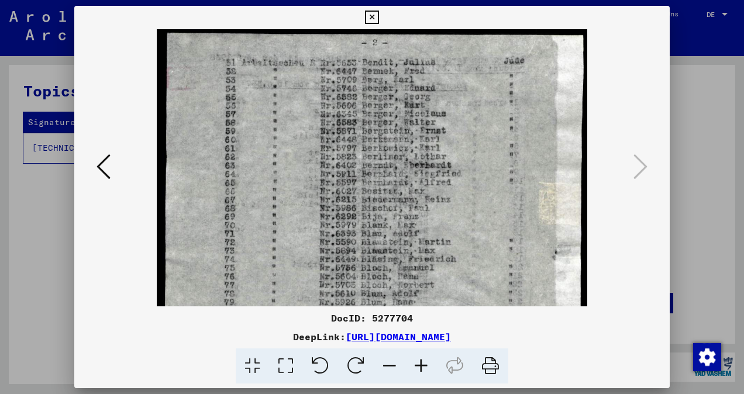
click at [428, 367] on icon at bounding box center [421, 367] width 32 height 36
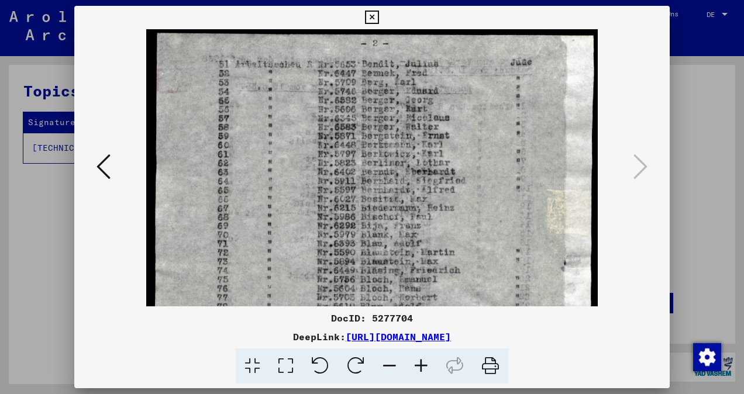
click at [428, 367] on icon at bounding box center [421, 367] width 32 height 36
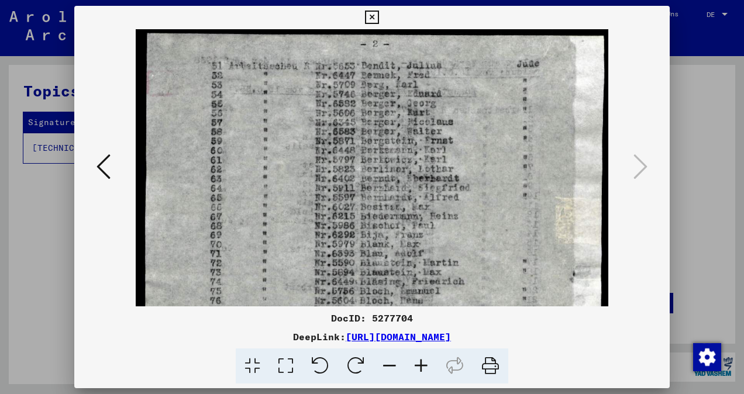
click at [428, 367] on icon at bounding box center [421, 367] width 32 height 36
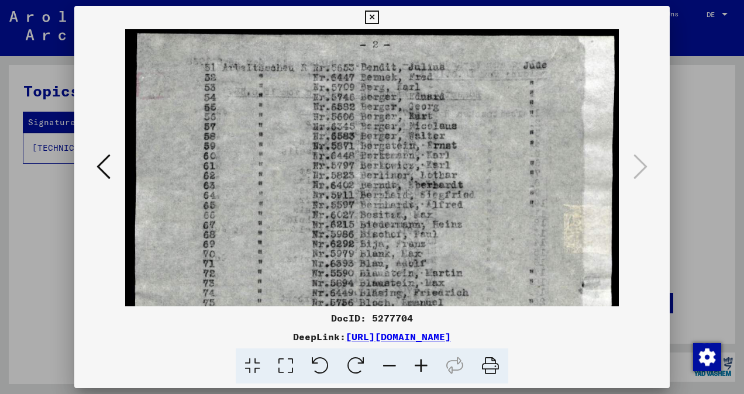
click at [428, 367] on icon at bounding box center [421, 367] width 32 height 36
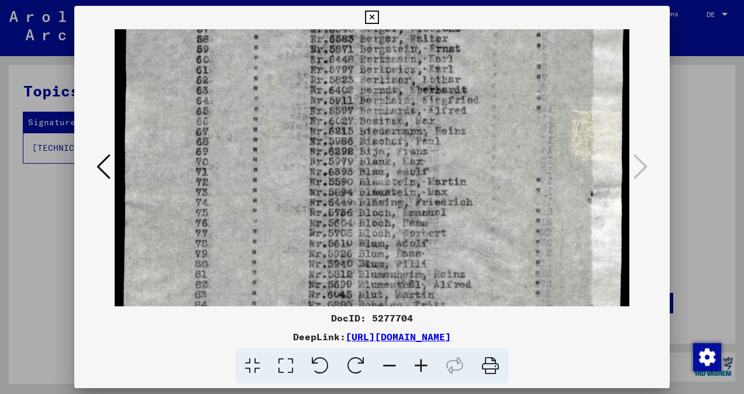
drag, startPoint x: 432, startPoint y: 221, endPoint x: 432, endPoint y: 125, distance: 95.9
click at [432, 125] on img at bounding box center [372, 285] width 515 height 716
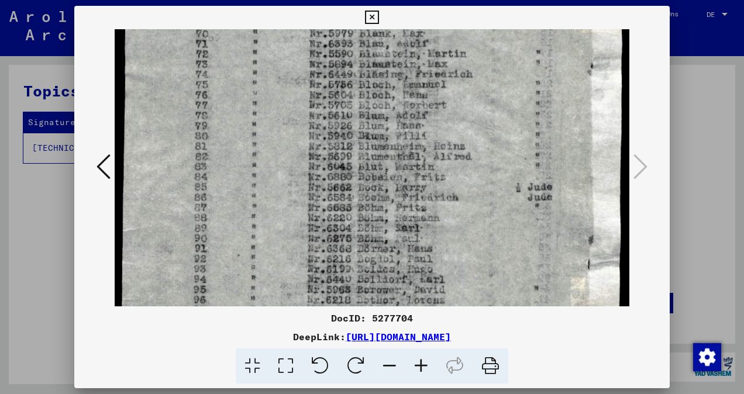
drag, startPoint x: 441, startPoint y: 207, endPoint x: 436, endPoint y: 80, distance: 127.6
click at [436, 80] on img at bounding box center [372, 157] width 515 height 716
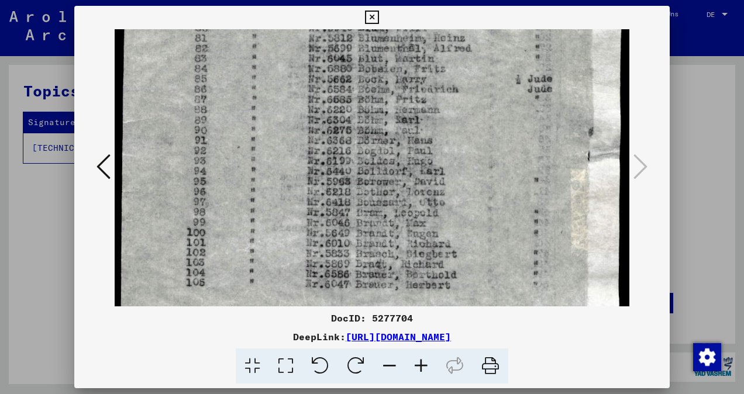
drag, startPoint x: 447, startPoint y: 188, endPoint x: 438, endPoint y: 81, distance: 108.0
click at [438, 81] on img at bounding box center [372, 49] width 515 height 716
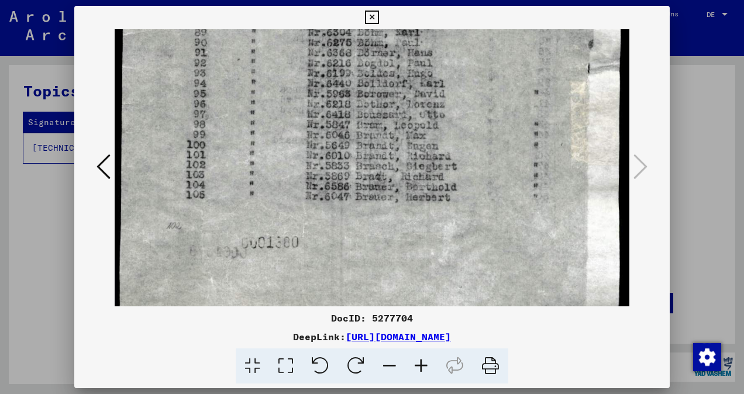
drag, startPoint x: 432, startPoint y: 195, endPoint x: 418, endPoint y: 109, distance: 86.5
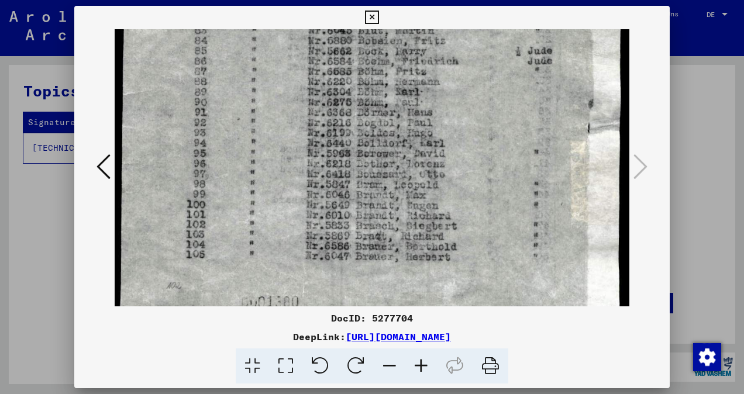
drag, startPoint x: 413, startPoint y: 122, endPoint x: 408, endPoint y: 182, distance: 61.1
click at [408, 182] on img at bounding box center [372, 21] width 515 height 716
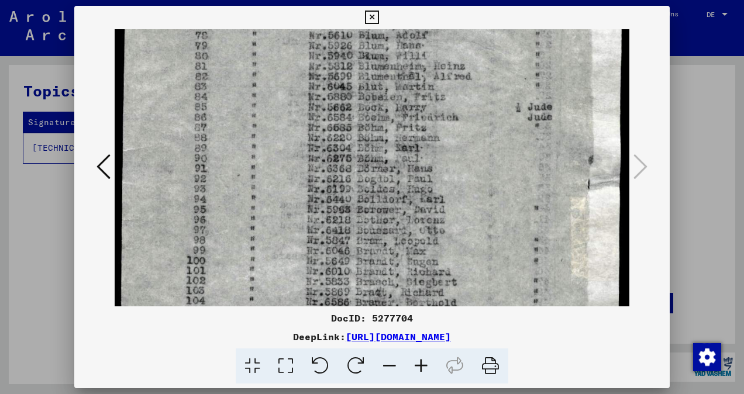
scroll to position [322, 0]
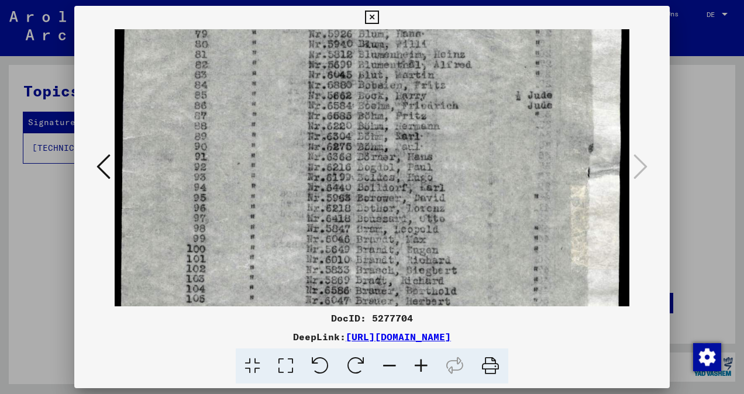
drag, startPoint x: 416, startPoint y: 116, endPoint x: 409, endPoint y: 163, distance: 46.7
click at [409, 163] on img at bounding box center [372, 66] width 515 height 716
click at [374, 18] on icon at bounding box center [371, 18] width 13 height 14
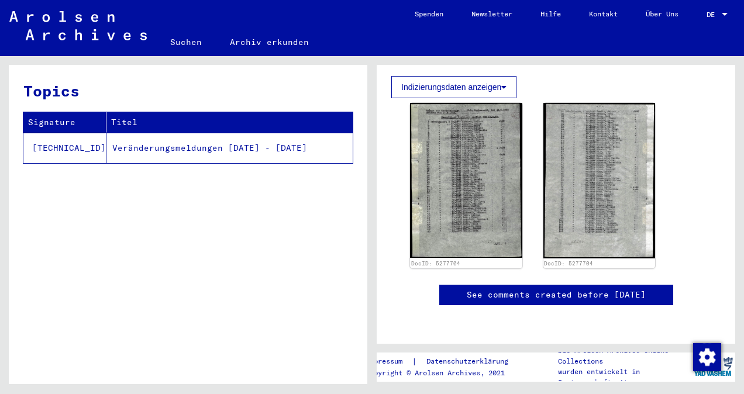
scroll to position [526, 0]
